Goal: Task Accomplishment & Management: Complete application form

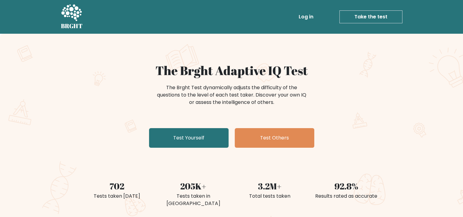
click at [311, 16] on link "Log in" at bounding box center [306, 17] width 20 height 12
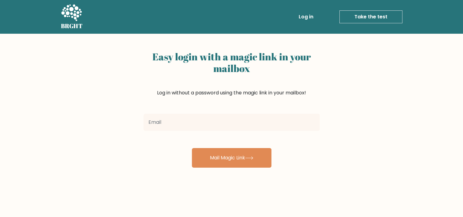
click at [239, 121] on input "email" at bounding box center [231, 122] width 176 height 17
type input "kamilpandalag@gmail.com"
click at [225, 169] on div "Easy login with a magic link in your mailbox Log in without a password using th…" at bounding box center [231, 150] width 463 height 232
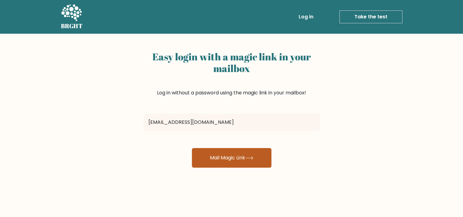
click at [233, 160] on button "Mail Magic Link" at bounding box center [232, 158] width 80 height 20
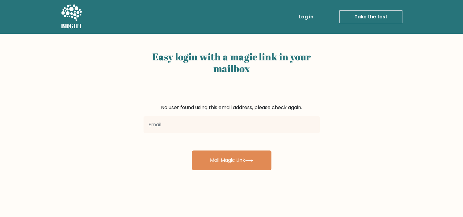
click at [64, 17] on icon at bounding box center [71, 12] width 20 height 17
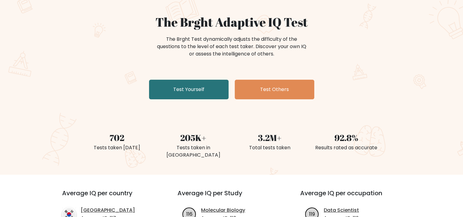
scroll to position [61, 0]
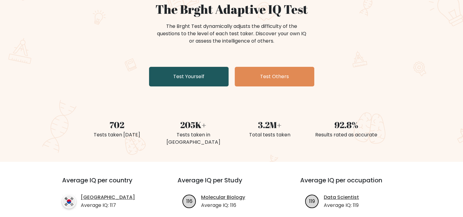
click at [188, 79] on link "Test Yourself" at bounding box center [189, 77] width 80 height 20
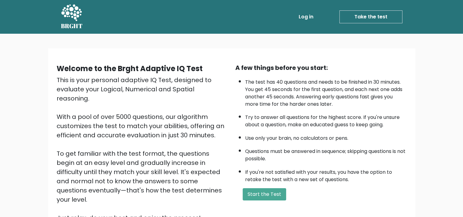
click at [77, 16] on icon at bounding box center [71, 12] width 20 height 17
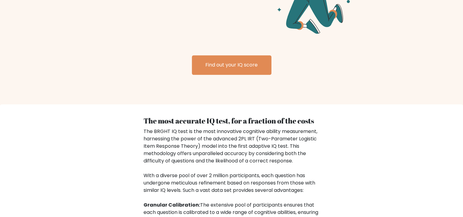
scroll to position [824, 0]
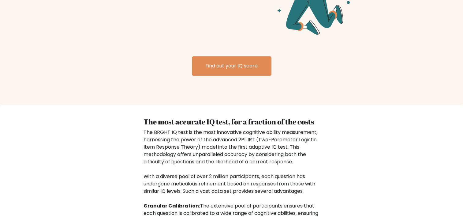
click at [221, 47] on div "Find out your IQ score" at bounding box center [231, 58] width 313 height 34
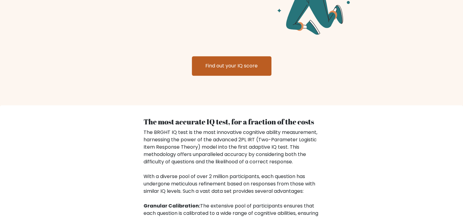
click at [225, 56] on link "Find out your IQ score" at bounding box center [232, 66] width 80 height 20
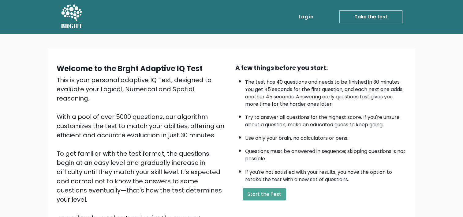
click at [76, 18] on icon at bounding box center [71, 12] width 20 height 17
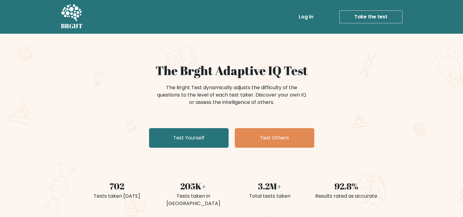
click at [307, 17] on link "Log in" at bounding box center [306, 17] width 20 height 12
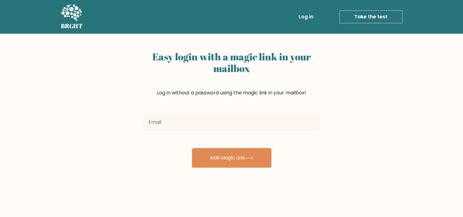
click at [237, 125] on input "email" at bounding box center [231, 122] width 176 height 17
type input "pandalagcamille3@gmail.com"
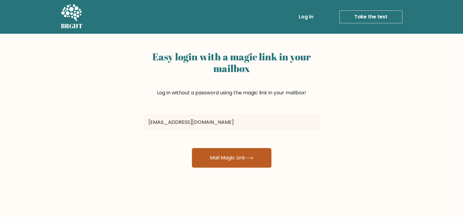
click at [231, 155] on button "Mail Magic Link" at bounding box center [232, 158] width 80 height 20
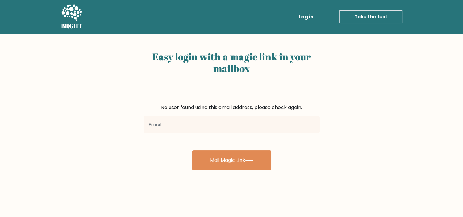
click at [238, 125] on input "email" at bounding box center [231, 124] width 176 height 17
type input "[EMAIL_ADDRESS][DOMAIN_NAME]"
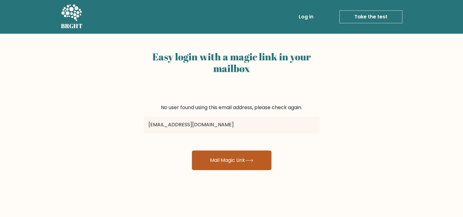
click at [236, 157] on button "Mail Magic Link" at bounding box center [232, 160] width 80 height 20
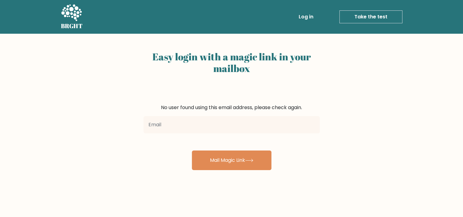
click at [315, 18] on link "Log in" at bounding box center [306, 17] width 20 height 12
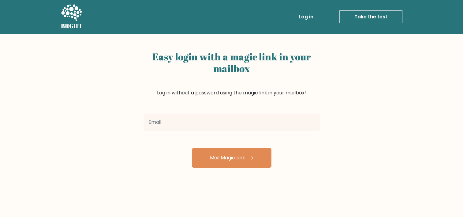
click at [257, 124] on input "email" at bounding box center [231, 122] width 176 height 17
click at [125, 140] on div "Easy login with a magic link in your mailbox Log in without a password using th…" at bounding box center [231, 150] width 463 height 232
click at [69, 13] on icon at bounding box center [71, 12] width 20 height 17
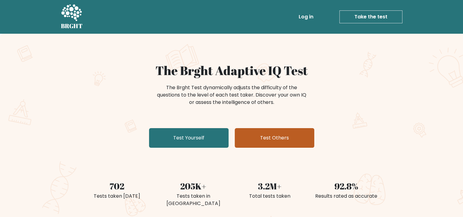
click at [248, 137] on link "Test Others" at bounding box center [275, 138] width 80 height 20
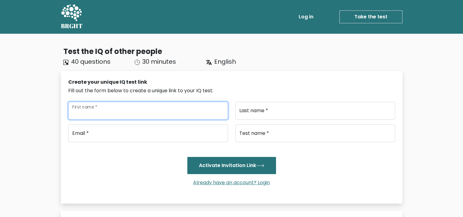
click at [142, 109] on input "First name *" at bounding box center [148, 111] width 160 height 18
type input "[PERSON_NAME]"
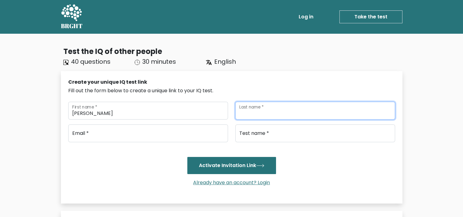
type input "Pandalag"
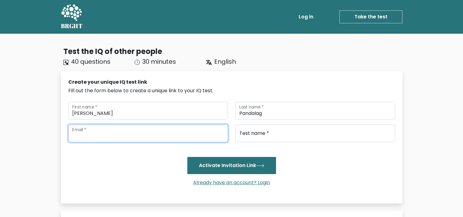
type input "[EMAIL_ADDRESS][DOMAIN_NAME]"
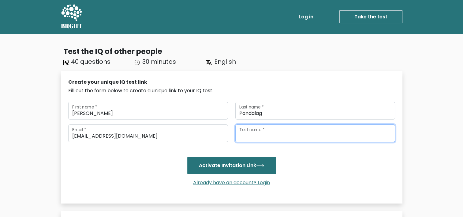
click at [259, 136] on input "Test name *" at bounding box center [315, 133] width 160 height 18
click at [278, 138] on input "Test name *" at bounding box center [315, 133] width 160 height 18
type input "IQ Test"
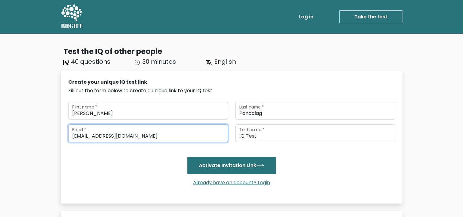
drag, startPoint x: 173, startPoint y: 136, endPoint x: -1, endPoint y: 136, distance: 173.8
click at [0, 136] on html "BRGHT BRGHT Log in Take the test Take the test Test the IQ of other people 40 q…" at bounding box center [231, 217] width 463 height 435
type input "[EMAIL_ADDRESS][DOMAIN_NAME]"
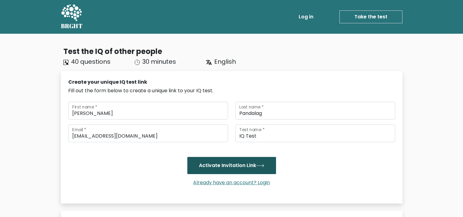
click at [225, 163] on button "Activate Invitation Link" at bounding box center [231, 165] width 89 height 17
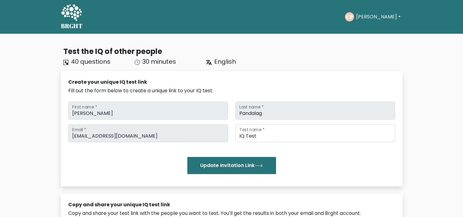
click at [375, 19] on button "[PERSON_NAME]" at bounding box center [378, 17] width 48 height 8
click at [370, 37] on link "Profile" at bounding box center [369, 40] width 48 height 10
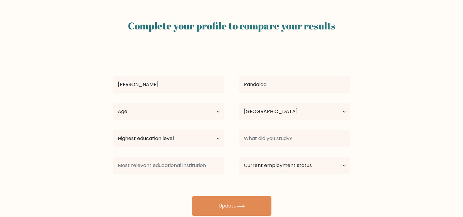
select select "PH"
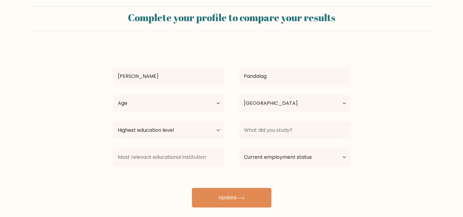
scroll to position [15, 0]
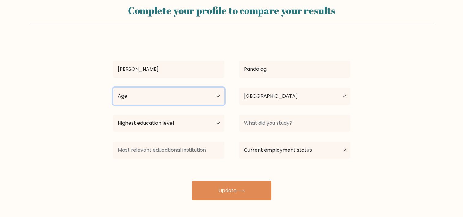
click at [186, 97] on select "Age Under [DEMOGRAPHIC_DATA] [DEMOGRAPHIC_DATA] [DEMOGRAPHIC_DATA] [DEMOGRAPHIC…" at bounding box center [168, 95] width 111 height 17
select select "25_34"
click at [113, 87] on select "Age Under [DEMOGRAPHIC_DATA] [DEMOGRAPHIC_DATA] [DEMOGRAPHIC_DATA] [DEMOGRAPHIC…" at bounding box center [168, 95] width 111 height 17
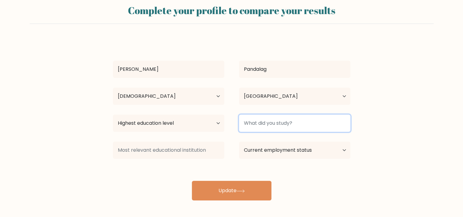
click at [275, 121] on input at bounding box center [294, 122] width 111 height 17
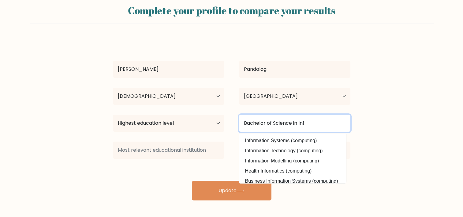
scroll to position [0, 0]
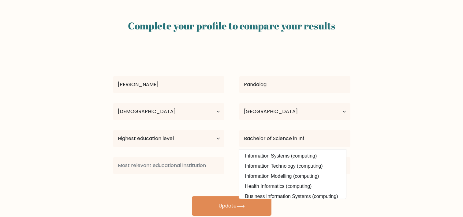
drag, startPoint x: 287, startPoint y: 165, endPoint x: 292, endPoint y: 161, distance: 6.9
click at [288, 166] on option "Information Technology (computing)" at bounding box center [292, 166] width 104 height 10
type input "Information Technology"
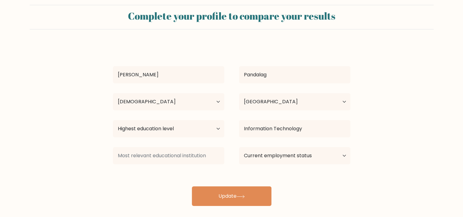
scroll to position [15, 0]
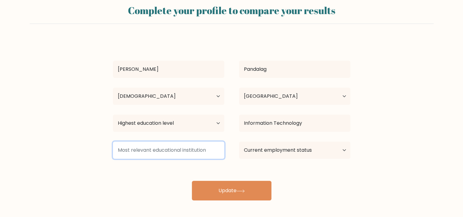
click at [202, 151] on input at bounding box center [168, 149] width 111 height 17
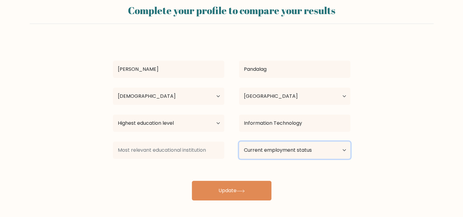
click at [286, 151] on select "Current employment status Employed Student Retired Other / prefer not to answer" at bounding box center [294, 149] width 111 height 17
select select "employed"
click at [239, 141] on select "Current employment status Employed Student Retired Other / prefer not to answer" at bounding box center [294, 149] width 111 height 17
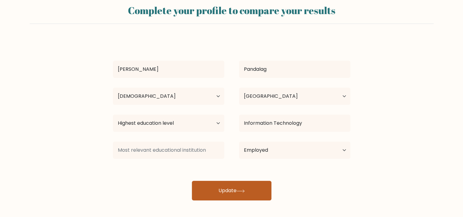
click at [244, 184] on div "Camille Pandalag Age Under 18 years old 18-24 years old 25-34 years old 35-44 y…" at bounding box center [231, 120] width 245 height 162
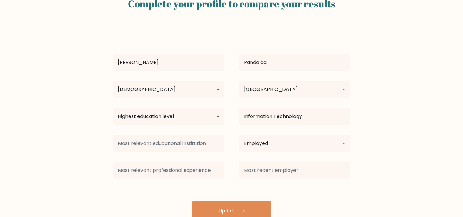
scroll to position [26, 0]
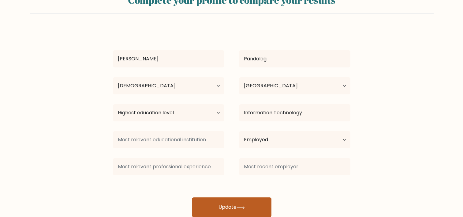
click at [245, 206] on icon at bounding box center [240, 207] width 8 height 3
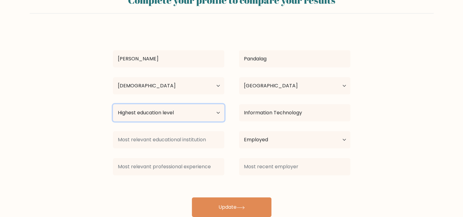
click at [182, 110] on select "Highest education level No schooling Primary Lower Secondary Upper Secondary Oc…" at bounding box center [168, 112] width 111 height 17
select select "bachelors_degree"
click at [113, 104] on select "Highest education level No schooling Primary Lower Secondary Upper Secondary Oc…" at bounding box center [168, 112] width 111 height 17
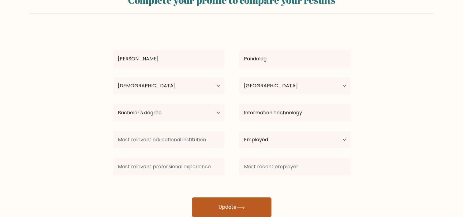
click at [226, 201] on button "Update" at bounding box center [232, 207] width 80 height 20
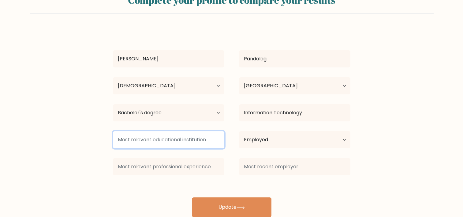
click at [185, 132] on input at bounding box center [168, 139] width 111 height 17
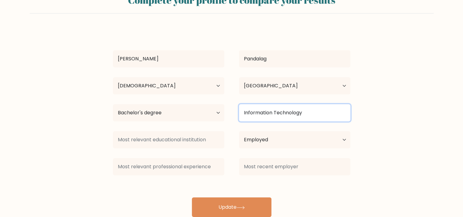
drag, startPoint x: 306, startPoint y: 117, endPoint x: 217, endPoint y: 117, distance: 89.3
click at [217, 117] on div "Highest education level No schooling Primary Lower Secondary Upper Secondary Oc…" at bounding box center [232, 113] width 252 height 22
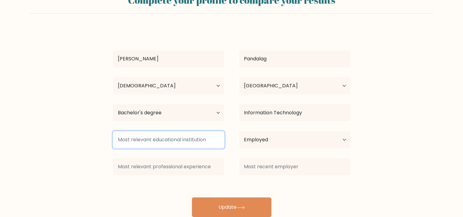
click at [160, 146] on input at bounding box center [168, 139] width 111 height 17
paste input "Information Technology"
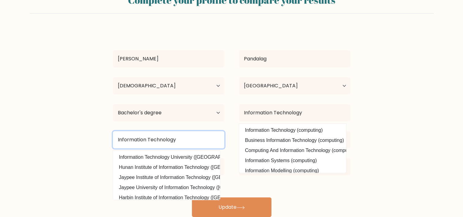
type input "Information Technology"
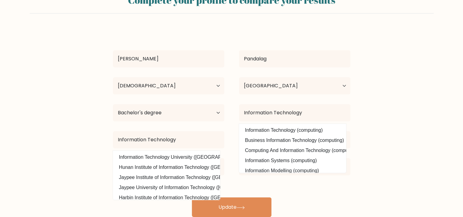
click at [372, 144] on form "Complete your profile to compare your results Camille Pandalag Age Under 18 yea…" at bounding box center [231, 103] width 463 height 228
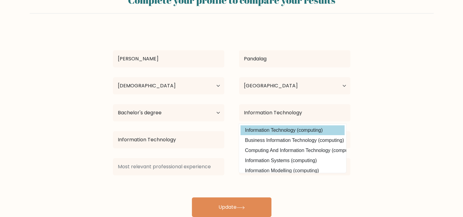
click at [320, 129] on option "Information Technology (computing)" at bounding box center [292, 130] width 104 height 10
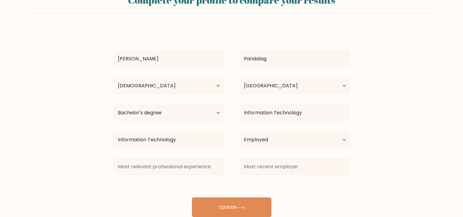
click at [392, 131] on form "Complete your profile to compare your results Camille Pandalag Age Under 18 yea…" at bounding box center [231, 103] width 463 height 228
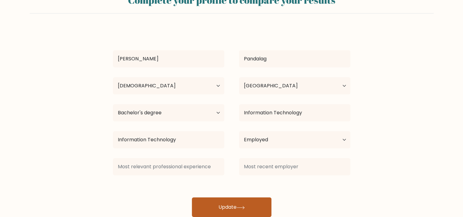
click at [236, 210] on button "Update" at bounding box center [232, 207] width 80 height 20
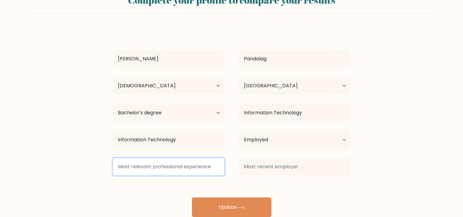
click at [201, 165] on input at bounding box center [168, 166] width 111 height 17
paste input "Information Technology"
type input "Information Technology"
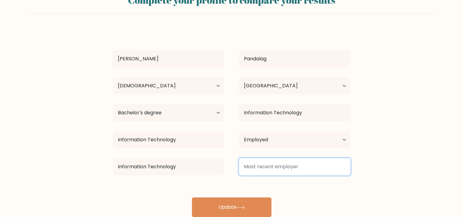
click at [273, 165] on input at bounding box center [294, 166] width 111 height 17
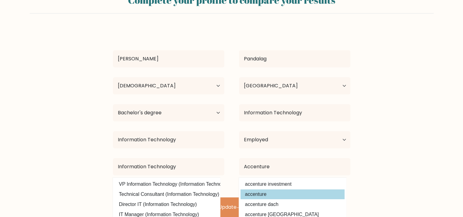
click at [289, 195] on option "accenture" at bounding box center [292, 194] width 104 height 10
type input "accenture"
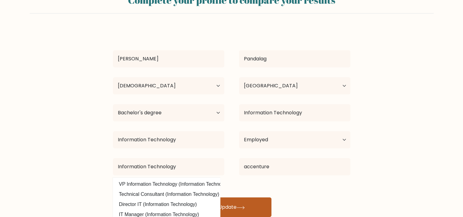
click at [251, 199] on button "Update" at bounding box center [232, 207] width 80 height 20
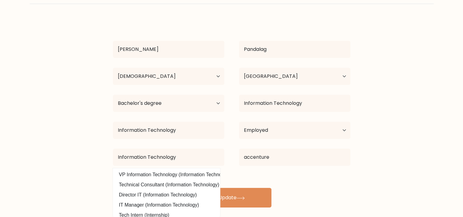
scroll to position [35, 0]
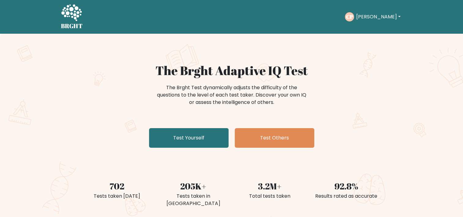
click at [366, 18] on button "[PERSON_NAME]" at bounding box center [378, 17] width 48 height 8
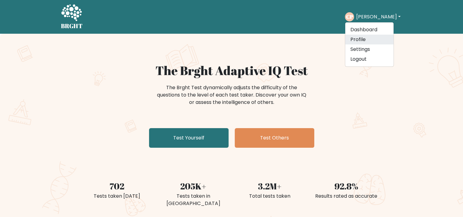
click at [369, 37] on link "Profile" at bounding box center [369, 40] width 48 height 10
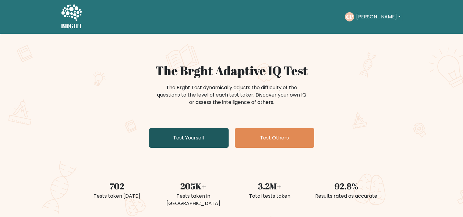
click at [210, 138] on link "Test Yourself" at bounding box center [189, 138] width 80 height 20
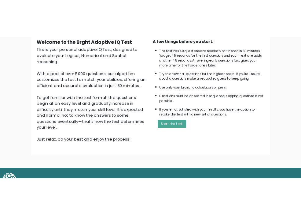
scroll to position [64, 0]
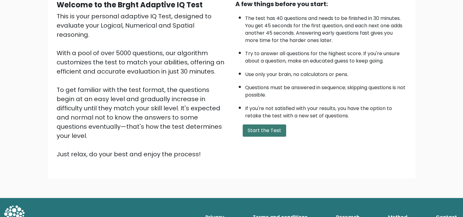
click at [257, 132] on button "Start the Test" at bounding box center [264, 130] width 43 height 12
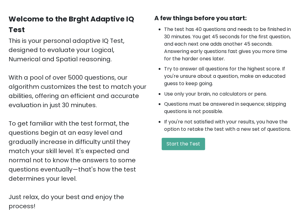
scroll to position [122, 0]
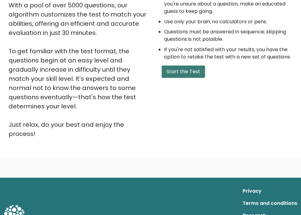
click at [192, 78] on button "Start the Test" at bounding box center [183, 71] width 43 height 12
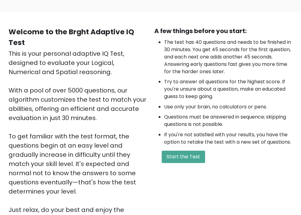
scroll to position [0, 0]
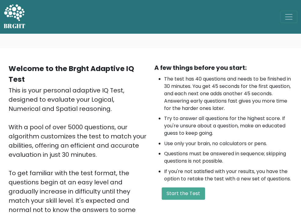
click at [0, 0] on button "Camille" at bounding box center [0, 0] width 0 height 0
click at [0, 0] on link "Profile" at bounding box center [0, 0] width 0 height 0
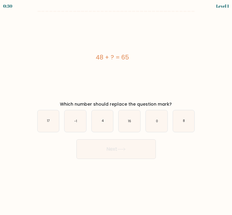
drag, startPoint x: 99, startPoint y: 59, endPoint x: 175, endPoint y: 102, distance: 87.7
click at [175, 102] on div "48 + ? = 65 Which number should replace the question mark?" at bounding box center [116, 61] width 165 height 91
click at [199, 157] on form "a. 4" at bounding box center [116, 85] width 232 height 148
click at [48, 121] on text "17" at bounding box center [48, 121] width 3 height 5
click at [116, 110] on input "a. 17" at bounding box center [116, 108] width 0 height 3
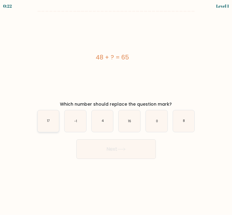
radio input "true"
click at [106, 148] on button "Next" at bounding box center [116, 149] width 80 height 20
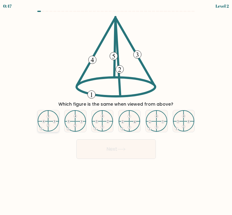
click at [48, 121] on icon at bounding box center [49, 120] width 22 height 21
click at [116, 110] on input "a." at bounding box center [116, 108] width 0 height 3
radio input "true"
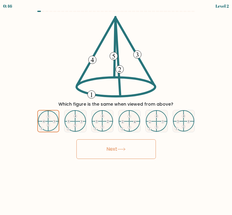
click at [104, 148] on button "Next" at bounding box center [116, 149] width 80 height 20
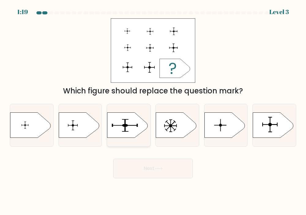
click at [137, 120] on icon at bounding box center [127, 124] width 40 height 25
click at [153, 110] on input "c." at bounding box center [153, 108] width 0 height 3
radio input "true"
click at [150, 168] on button "Next" at bounding box center [153, 168] width 80 height 20
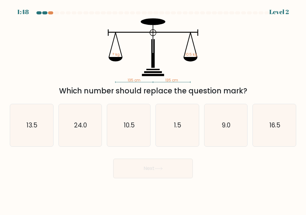
click at [47, 12] on div at bounding box center [44, 12] width 5 height 3
click at [51, 12] on div at bounding box center [50, 12] width 5 height 3
click at [48, 14] on at bounding box center [153, 12] width 234 height 3
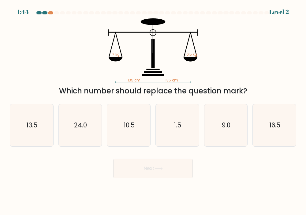
click at [50, 15] on div at bounding box center [153, 14] width 294 height 6
click at [50, 12] on div at bounding box center [50, 12] width 5 height 3
click at [52, 12] on div at bounding box center [50, 12] width 5 height 3
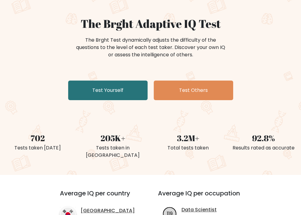
scroll to position [61, 0]
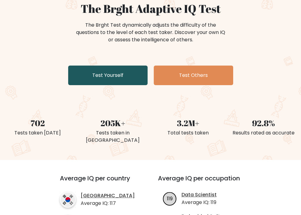
click at [121, 79] on link "Test Yourself" at bounding box center [108, 75] width 80 height 20
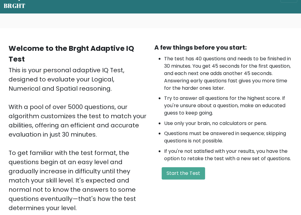
scroll to position [61, 0]
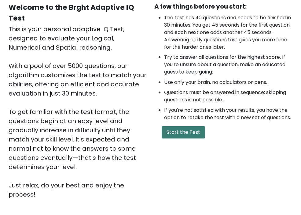
click at [187, 138] on button "Start the Test" at bounding box center [183, 132] width 43 height 12
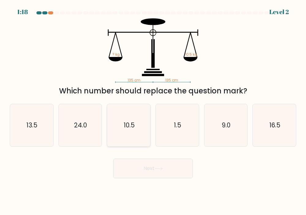
click at [142, 117] on icon "10.5" at bounding box center [129, 125] width 42 height 42
click at [153, 110] on input "c. 10.5" at bounding box center [153, 108] width 0 height 3
radio input "true"
click at [157, 166] on button "Next" at bounding box center [153, 168] width 80 height 20
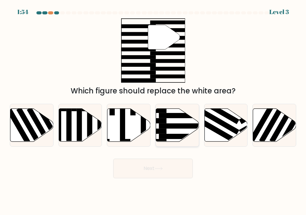
click at [180, 126] on rect at bounding box center [182, 125] width 47 height 5
click at [153, 110] on input "d." at bounding box center [153, 108] width 0 height 3
radio input "true"
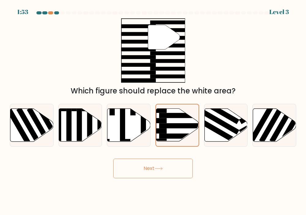
click at [177, 169] on button "Next" at bounding box center [153, 168] width 80 height 20
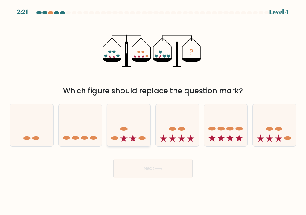
click at [132, 142] on icon at bounding box center [128, 125] width 43 height 36
click at [153, 110] on input "c." at bounding box center [153, 108] width 0 height 3
radio input "true"
click at [144, 166] on button "Next" at bounding box center [153, 168] width 80 height 20
click at [148, 166] on button "Next" at bounding box center [153, 168] width 80 height 20
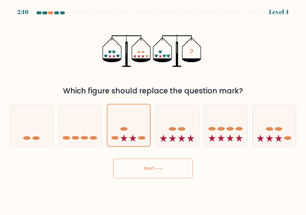
click at [148, 166] on button "Next" at bounding box center [153, 168] width 80 height 20
click at [136, 128] on icon at bounding box center [128, 124] width 43 height 35
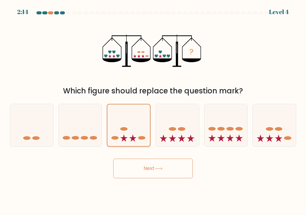
click at [153, 110] on input "c." at bounding box center [153, 108] width 0 height 3
click at [152, 159] on button "Next" at bounding box center [153, 168] width 80 height 20
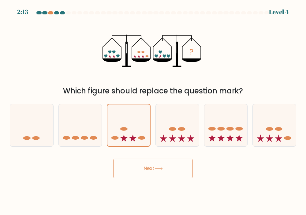
click at [152, 159] on button "Next" at bounding box center [153, 168] width 80 height 20
click at [152, 161] on button "Next" at bounding box center [153, 168] width 80 height 20
click at [156, 172] on button "Next" at bounding box center [153, 168] width 80 height 20
click at [154, 170] on button "Next" at bounding box center [153, 168] width 80 height 20
click at [153, 170] on button "Next" at bounding box center [153, 168] width 80 height 20
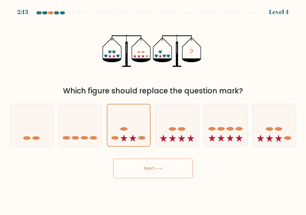
click at [153, 170] on button "Next" at bounding box center [153, 168] width 80 height 20
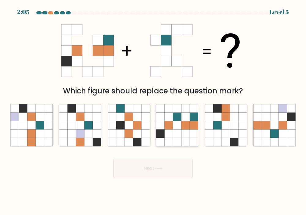
click at [175, 121] on icon at bounding box center [177, 125] width 8 height 8
click at [153, 110] on input "d." at bounding box center [153, 108] width 0 height 3
radio input "true"
click at [163, 162] on button "Next" at bounding box center [153, 168] width 80 height 20
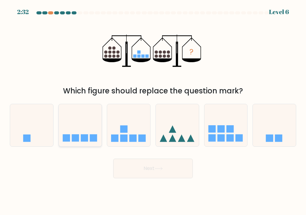
click at [86, 131] on icon at bounding box center [80, 125] width 43 height 36
click at [153, 110] on input "b." at bounding box center [153, 108] width 0 height 3
radio input "true"
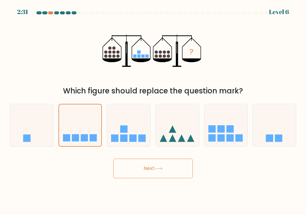
click at [146, 170] on button "Next" at bounding box center [153, 168] width 80 height 20
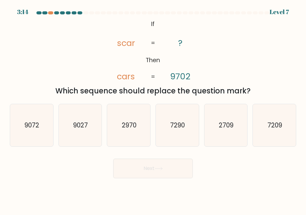
click at [147, 21] on icon "@import url('https://fonts.googleapis.com/css?family=Abril+Fatface:400,100,100i…" at bounding box center [153, 50] width 105 height 65
click at [122, 151] on form "If ?" at bounding box center [153, 94] width 306 height 167
click at [125, 141] on icon "2970" at bounding box center [129, 125] width 42 height 42
click at [153, 110] on input "c. 2970" at bounding box center [153, 108] width 0 height 3
radio input "true"
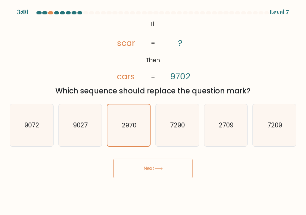
click at [141, 168] on button "Next" at bounding box center [153, 168] width 80 height 20
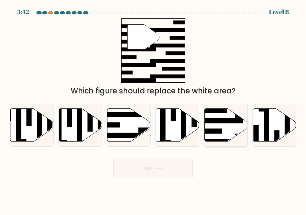
click at [219, 130] on rect at bounding box center [209, 130] width 26 height 5
click at [153, 110] on input "e." at bounding box center [153, 108] width 0 height 3
radio input "true"
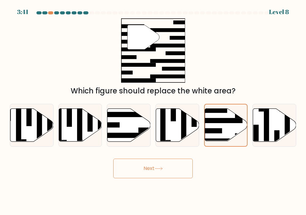
click at [181, 163] on button "Next" at bounding box center [153, 168] width 80 height 20
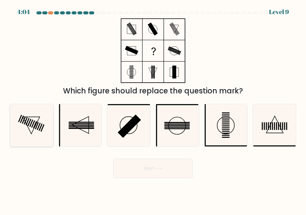
click at [34, 125] on icon at bounding box center [31, 125] width 42 height 42
click at [153, 110] on input "a." at bounding box center [153, 108] width 0 height 3
radio input "true"
click at [142, 161] on button "Next" at bounding box center [153, 168] width 80 height 20
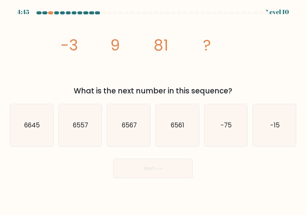
drag, startPoint x: 55, startPoint y: 46, endPoint x: 237, endPoint y: 88, distance: 187.0
click at [237, 88] on div "image/svg+xml -3 9 81 ? What is the next number in this sequence?" at bounding box center [153, 57] width 294 height 78
copy div "-3 9 81 ? What is the next number in this sequence?"
click at [246, 84] on div "image/svg+xml -3 9 81 ? What is the next number in this sequence?" at bounding box center [153, 57] width 294 height 78
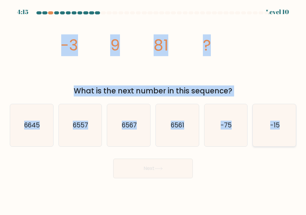
drag, startPoint x: 58, startPoint y: 43, endPoint x: 293, endPoint y: 131, distance: 251.2
click at [293, 131] on form at bounding box center [153, 94] width 306 height 167
copy form "-3 9 81 ? What is the next number in this sequence? a. 6645 b. 6557 c. 6567 d. …"
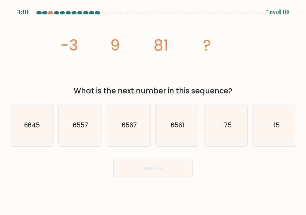
click at [67, 162] on div "Next" at bounding box center [153, 166] width 294 height 24
click at [188, 132] on icon "6561" at bounding box center [177, 125] width 42 height 42
click at [153, 110] on input "d. 6561" at bounding box center [153, 108] width 0 height 3
radio input "true"
click at [180, 169] on button "Next" at bounding box center [153, 168] width 80 height 20
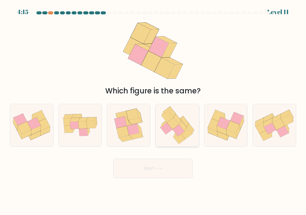
click at [171, 121] on icon at bounding box center [173, 123] width 12 height 12
click at [153, 110] on input "d." at bounding box center [153, 108] width 0 height 3
radio input "true"
click at [182, 168] on button "Next" at bounding box center [153, 168] width 80 height 20
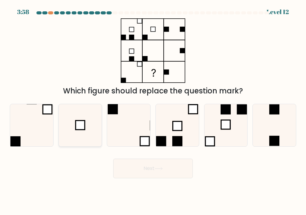
click at [84, 125] on rect at bounding box center [80, 124] width 9 height 9
click at [153, 110] on input "b." at bounding box center [153, 108] width 0 height 3
radio input "true"
click at [155, 169] on button "Next" at bounding box center [153, 168] width 80 height 20
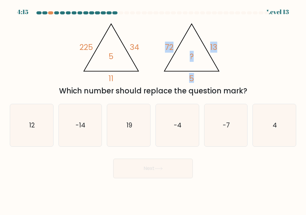
drag, startPoint x: 154, startPoint y: 34, endPoint x: 201, endPoint y: 64, distance: 55.7
click at [201, 64] on icon "@import url('https://fonts.googleapis.com/css?family=Abril+Fatface:400,100,100i…" at bounding box center [153, 50] width 148 height 65
drag, startPoint x: 201, startPoint y: 64, endPoint x: 255, endPoint y: 68, distance: 54.3
click at [252, 61] on div "@import url('https://fonts.googleapis.com/css?family=Abril+Fatface:400,100,100i…" at bounding box center [153, 57] width 294 height 78
drag, startPoint x: 262, startPoint y: 70, endPoint x: 266, endPoint y: 72, distance: 4.5
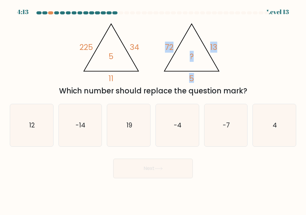
click at [262, 70] on div "@import url('https://fonts.googleapis.com/css?family=Abril+Fatface:400,100,100i…" at bounding box center [153, 57] width 294 height 78
click at [192, 57] on tspan "?" at bounding box center [192, 56] width 4 height 11
click at [270, 128] on icon "4" at bounding box center [274, 125] width 42 height 42
click at [153, 110] on input "f. 4" at bounding box center [153, 108] width 0 height 3
radio input "true"
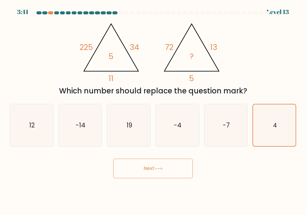
click at [165, 168] on button "Next" at bounding box center [153, 168] width 80 height 20
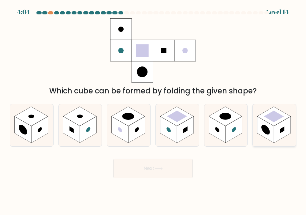
click at [278, 123] on icon at bounding box center [274, 125] width 43 height 42
click at [153, 110] on input "f." at bounding box center [153, 108] width 0 height 3
radio input "true"
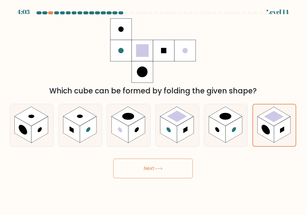
click at [184, 169] on button "Next" at bounding box center [153, 168] width 80 height 20
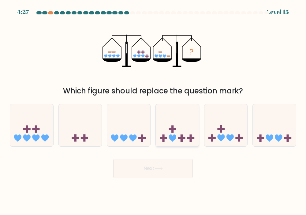
click at [180, 126] on icon at bounding box center [177, 125] width 43 height 36
click at [153, 110] on input "d." at bounding box center [153, 108] width 0 height 3
radio input "true"
click at [159, 166] on button "Next" at bounding box center [153, 168] width 80 height 20
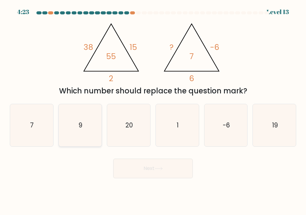
drag, startPoint x: 41, startPoint y: 129, endPoint x: 66, endPoint y: 138, distance: 26.9
click at [41, 129] on icon "7" at bounding box center [31, 125] width 42 height 42
click at [153, 110] on input "a. 7" at bounding box center [153, 108] width 0 height 3
radio input "true"
click at [159, 167] on icon at bounding box center [158, 168] width 8 height 3
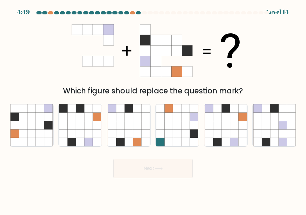
click at [235, 194] on body "4:49 Level 14" at bounding box center [153, 107] width 306 height 215
click at [232, 130] on icon at bounding box center [234, 133] width 8 height 8
click at [153, 110] on input "e." at bounding box center [153, 108] width 0 height 3
radio input "true"
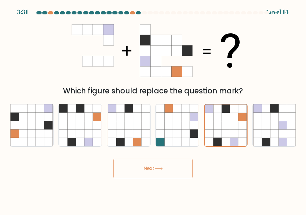
click at [150, 172] on button "Next" at bounding box center [153, 168] width 80 height 20
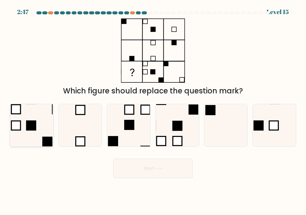
click at [42, 123] on icon at bounding box center [31, 125] width 42 height 42
click at [153, 110] on input "a." at bounding box center [153, 108] width 0 height 3
radio input "true"
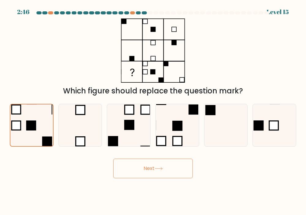
click at [158, 172] on button "Next" at bounding box center [153, 168] width 80 height 20
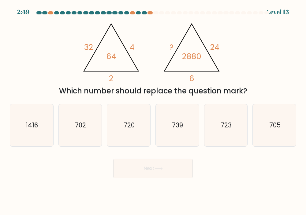
drag, startPoint x: 179, startPoint y: 196, endPoint x: 167, endPoint y: 193, distance: 12.6
click at [179, 196] on body "2:49 Level 13" at bounding box center [153, 107] width 306 height 215
click at [127, 122] on text "720" at bounding box center [129, 125] width 11 height 9
click at [153, 110] on input "c. 720" at bounding box center [153, 108] width 0 height 3
radio input "true"
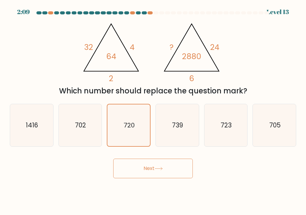
click at [158, 174] on button "Next" at bounding box center [153, 168] width 80 height 20
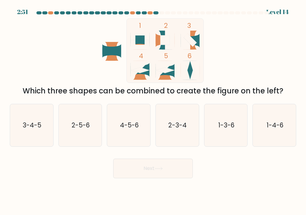
click at [76, 46] on icon "1 2 3 4 5 6" at bounding box center [153, 50] width 165 height 65
click at [125, 129] on text "4-5-6" at bounding box center [129, 125] width 19 height 9
click at [153, 110] on input "c. 4-5-6" at bounding box center [153, 108] width 0 height 3
radio input "true"
click at [149, 169] on button "Next" at bounding box center [153, 168] width 80 height 20
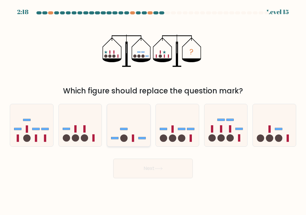
click at [130, 118] on icon at bounding box center [128, 125] width 43 height 36
click at [153, 110] on input "c." at bounding box center [153, 108] width 0 height 3
radio input "true"
click at [154, 164] on button "Next" at bounding box center [153, 168] width 80 height 20
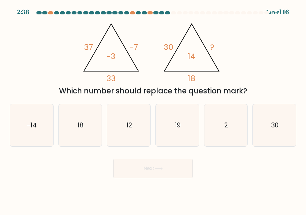
click at [200, 198] on body "2:38 Level 16" at bounding box center [153, 107] width 306 height 215
click at [225, 124] on text "2" at bounding box center [226, 125] width 4 height 9
click at [153, 110] on input "e. 2" at bounding box center [153, 108] width 0 height 3
radio input "true"
click at [169, 169] on button "Next" at bounding box center [153, 168] width 80 height 20
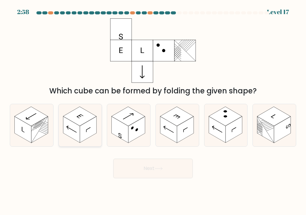
click at [69, 135] on rect at bounding box center [71, 129] width 17 height 26
click at [153, 110] on input "b." at bounding box center [153, 108] width 0 height 3
radio input "true"
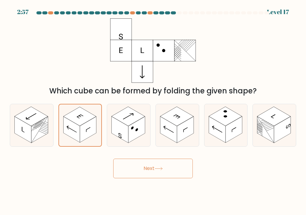
click at [149, 165] on button "Next" at bounding box center [153, 168] width 80 height 20
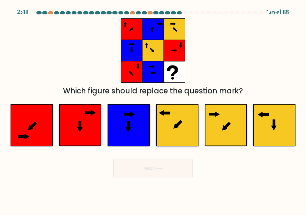
click at [176, 131] on icon at bounding box center [177, 125] width 42 height 42
click at [153, 110] on input "d." at bounding box center [153, 108] width 0 height 3
radio input "true"
click at [179, 170] on button "Next" at bounding box center [153, 168] width 80 height 20
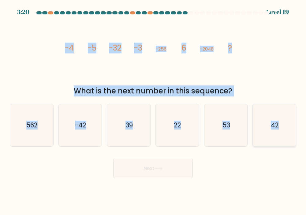
drag, startPoint x: 49, startPoint y: 43, endPoint x: 283, endPoint y: 104, distance: 241.4
click at [283, 104] on form at bounding box center [153, 94] width 306 height 167
copy form "-4 -5 -32 -3 -256 6 -2048 ? What is the next number in this sequence? a. 562 b.…"
click at [225, 184] on body "3:13 Level 19" at bounding box center [153, 107] width 306 height 215
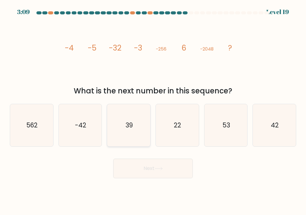
click at [125, 125] on icon "39" at bounding box center [129, 125] width 42 height 42
click at [153, 110] on input "c. 39" at bounding box center [153, 108] width 0 height 3
radio input "true"
click at [146, 162] on button "Next" at bounding box center [153, 168] width 80 height 20
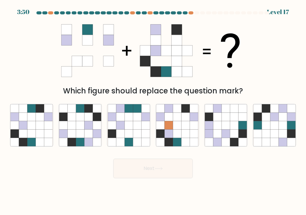
click at [264, 196] on body "3:50 Level 17" at bounding box center [153, 107] width 306 height 215
click at [82, 118] on icon at bounding box center [80, 116] width 8 height 8
click at [153, 110] on input "b." at bounding box center [153, 108] width 0 height 3
radio input "true"
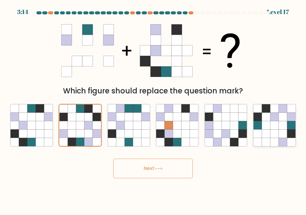
click at [293, 121] on icon at bounding box center [291, 125] width 8 height 8
click at [153, 110] on input "f." at bounding box center [153, 108] width 0 height 3
radio input "true"
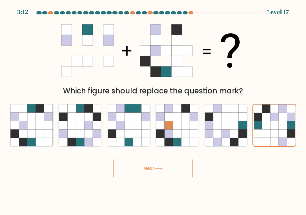
click at [169, 167] on button "Next" at bounding box center [153, 168] width 80 height 20
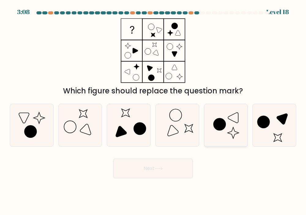
click at [224, 124] on icon at bounding box center [220, 124] width 12 height 12
click at [153, 110] on input "e." at bounding box center [153, 108] width 0 height 3
radio input "true"
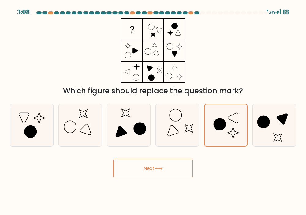
click at [177, 168] on button "Next" at bounding box center [153, 168] width 80 height 20
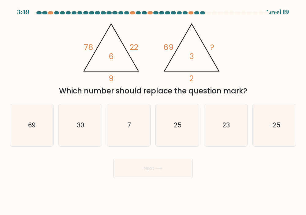
click at [278, 167] on div "Next" at bounding box center [153, 166] width 294 height 24
click at [211, 182] on body "3:12 Level 19" at bounding box center [153, 107] width 306 height 215
click at [40, 125] on icon "69" at bounding box center [31, 125] width 42 height 42
click at [153, 110] on input "a. 69" at bounding box center [153, 108] width 0 height 3
radio input "true"
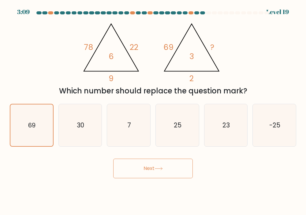
click at [172, 169] on button "Next" at bounding box center [153, 168] width 80 height 20
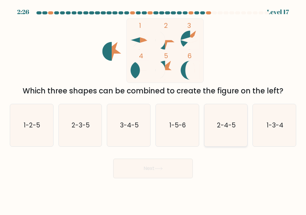
click at [230, 127] on text "2-4-5" at bounding box center [226, 125] width 19 height 9
click at [153, 110] on input "e. 2-4-5" at bounding box center [153, 108] width 0 height 3
radio input "true"
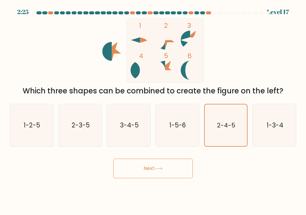
click at [158, 168] on icon at bounding box center [158, 168] width 8 height 3
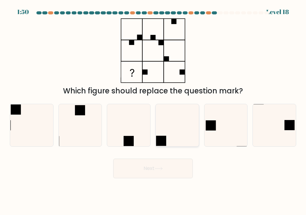
click at [173, 135] on icon at bounding box center [177, 125] width 42 height 42
click at [153, 110] on input "d." at bounding box center [153, 108] width 0 height 3
radio input "true"
click at [163, 166] on button "Next" at bounding box center [153, 168] width 80 height 20
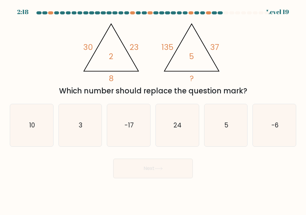
click at [264, 200] on body "2:18 Level 19" at bounding box center [153, 107] width 306 height 215
click at [71, 123] on icon "3" at bounding box center [80, 125] width 42 height 42
click at [153, 110] on input "b. 3" at bounding box center [153, 108] width 0 height 3
radio input "true"
click at [172, 169] on button "Next" at bounding box center [153, 168] width 80 height 20
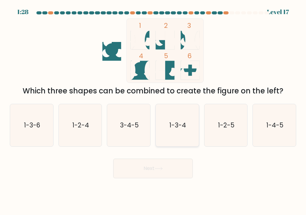
click at [184, 127] on text "1-3-4" at bounding box center [177, 125] width 17 height 9
click at [153, 110] on input "d. 1-3-4" at bounding box center [153, 108] width 0 height 3
radio input "true"
click at [173, 168] on button "Next" at bounding box center [153, 168] width 80 height 20
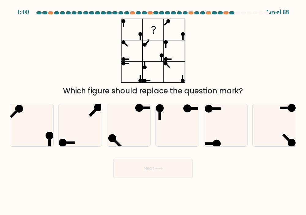
click at [274, 184] on body "1:40 Level 18" at bounding box center [153, 107] width 306 height 215
click at [154, 134] on div "d." at bounding box center [177, 125] width 49 height 43
click at [141, 138] on icon at bounding box center [129, 125] width 42 height 42
click at [153, 110] on input "c." at bounding box center [153, 108] width 0 height 3
radio input "true"
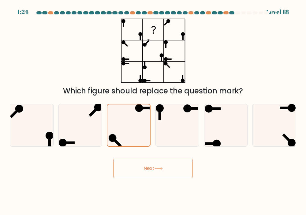
click at [150, 172] on button "Next" at bounding box center [153, 168] width 80 height 20
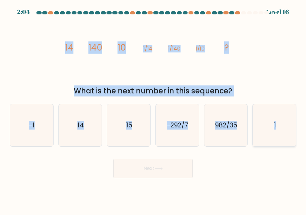
drag, startPoint x: 58, startPoint y: 37, endPoint x: 288, endPoint y: 138, distance: 251.0
click at [288, 138] on form at bounding box center [153, 94] width 306 height 167
copy form "14 140 10 1/14 1/140 1/10 ? What is the next number in this sequence? a. -1 b. …"
click at [83, 128] on icon "14" at bounding box center [80, 125] width 42 height 42
click at [153, 110] on input "b. 14" at bounding box center [153, 108] width 0 height 3
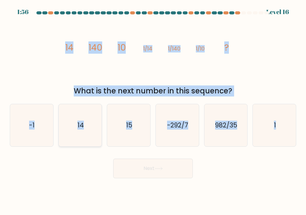
radio input "true"
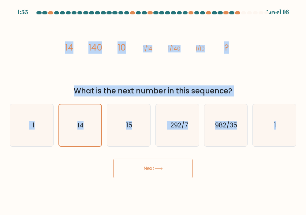
click at [154, 173] on button "Next" at bounding box center [153, 168] width 80 height 20
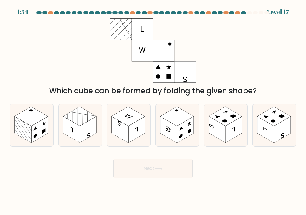
click at [224, 167] on div "Next" at bounding box center [153, 166] width 294 height 24
click at [191, 117] on rect at bounding box center [176, 115] width 33 height 19
click at [153, 110] on input "d." at bounding box center [153, 108] width 0 height 3
radio input "true"
click at [176, 165] on button "Next" at bounding box center [153, 168] width 80 height 20
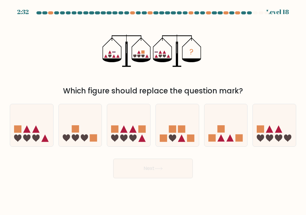
click at [207, 184] on body "2:32 Level 18" at bounding box center [153, 107] width 306 height 215
click at [35, 132] on icon at bounding box center [35, 128] width 7 height 7
click at [153, 110] on input "a." at bounding box center [153, 108] width 0 height 3
radio input "true"
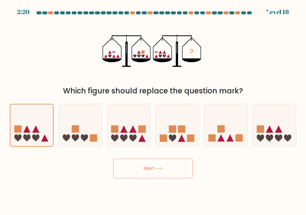
click at [142, 168] on button "Next" at bounding box center [153, 168] width 80 height 20
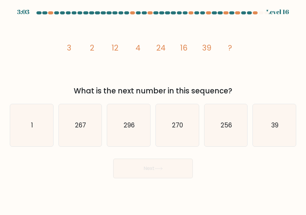
click at [263, 15] on div at bounding box center [153, 14] width 294 height 6
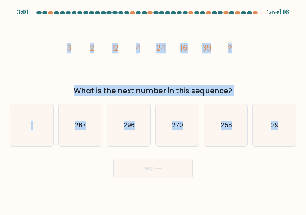
drag, startPoint x: 60, startPoint y: 47, endPoint x: 364, endPoint y: 136, distance: 316.8
click at [306, 136] on html "3:01 Level 16" at bounding box center [153, 107] width 306 height 215
copy form "3 2 12 4 24 16 39 ? What is the next number in this sequence? a. 1 b. 267 c. 29…"
drag, startPoint x: 269, startPoint y: 122, endPoint x: 268, endPoint y: 128, distance: 5.2
click at [269, 122] on icon "39" at bounding box center [274, 125] width 42 height 42
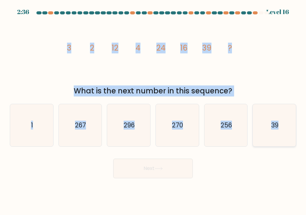
click at [153, 110] on input "f. 39" at bounding box center [153, 108] width 0 height 3
radio input "true"
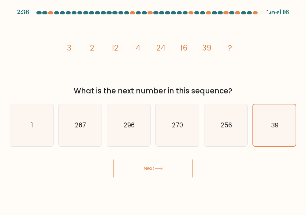
click at [169, 166] on button "Next" at bounding box center [153, 168] width 80 height 20
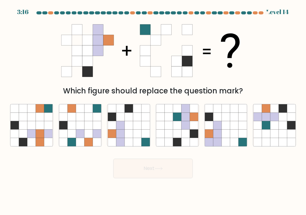
click at [219, 177] on div "Next" at bounding box center [153, 166] width 294 height 24
click at [122, 121] on icon at bounding box center [120, 125] width 8 height 8
click at [153, 110] on input "c." at bounding box center [153, 108] width 0 height 3
radio input "true"
click at [148, 171] on button "Next" at bounding box center [153, 168] width 80 height 20
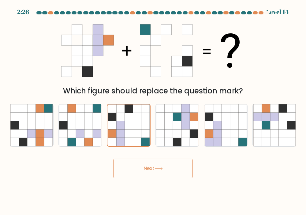
click at [154, 166] on button "Next" at bounding box center [153, 168] width 80 height 20
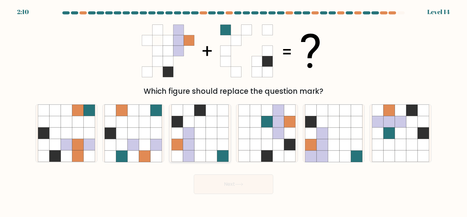
click at [208, 139] on icon at bounding box center [211, 144] width 11 height 11
click at [234, 111] on input "c." at bounding box center [234, 109] width 0 height 3
radio input "true"
click at [224, 184] on button "Next" at bounding box center [234, 184] width 80 height 20
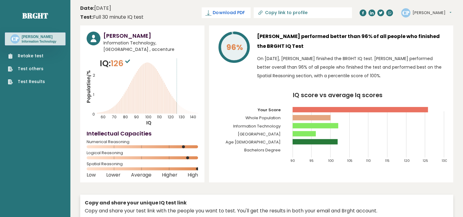
click at [244, 14] on span "Download PDF" at bounding box center [229, 12] width 32 height 6
